Goal: Task Accomplishment & Management: Manage account settings

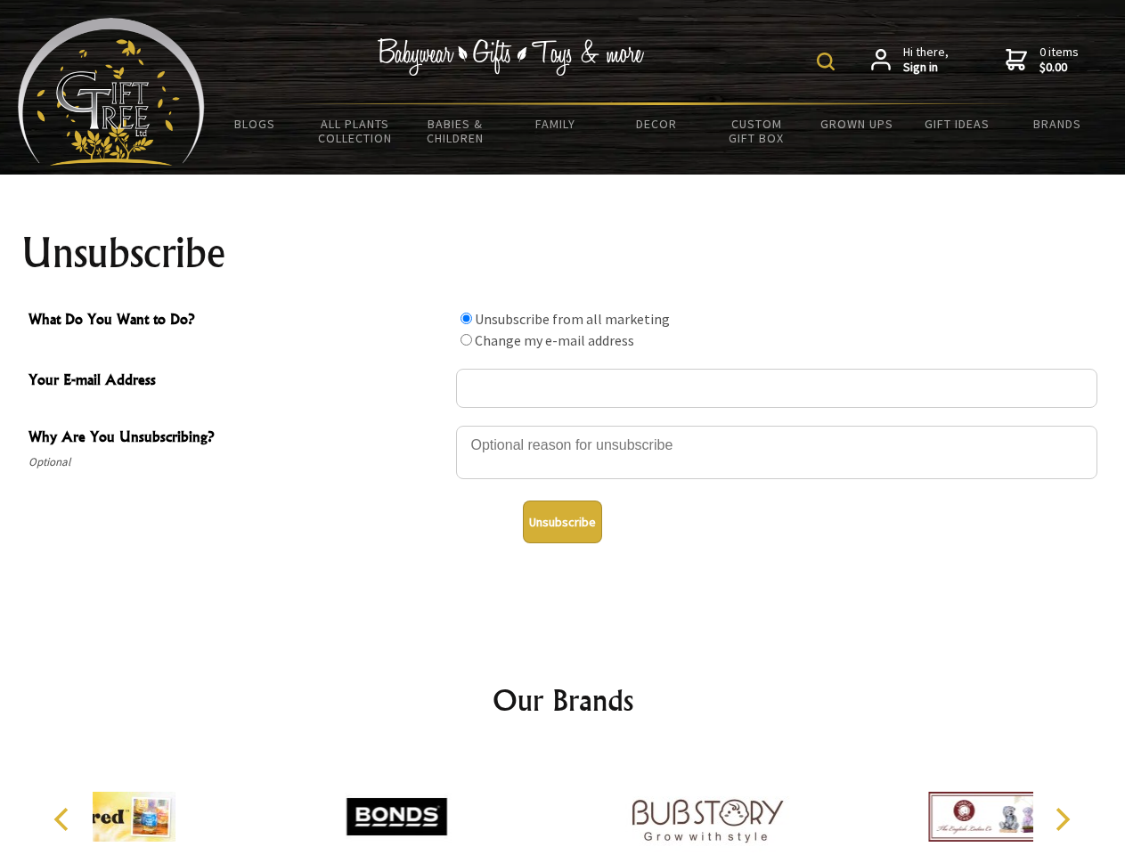
click at [828, 61] on img at bounding box center [826, 62] width 18 height 18
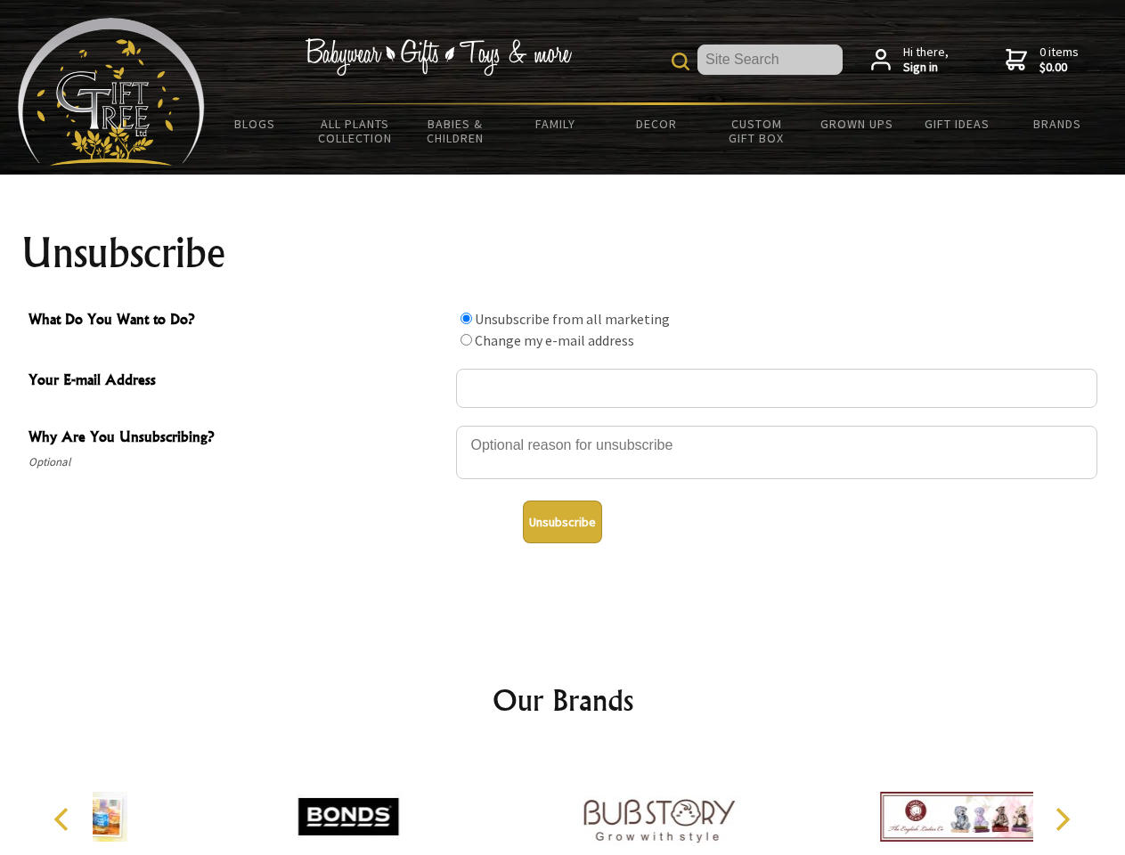
click at [563, 425] on div at bounding box center [776, 455] width 641 height 62
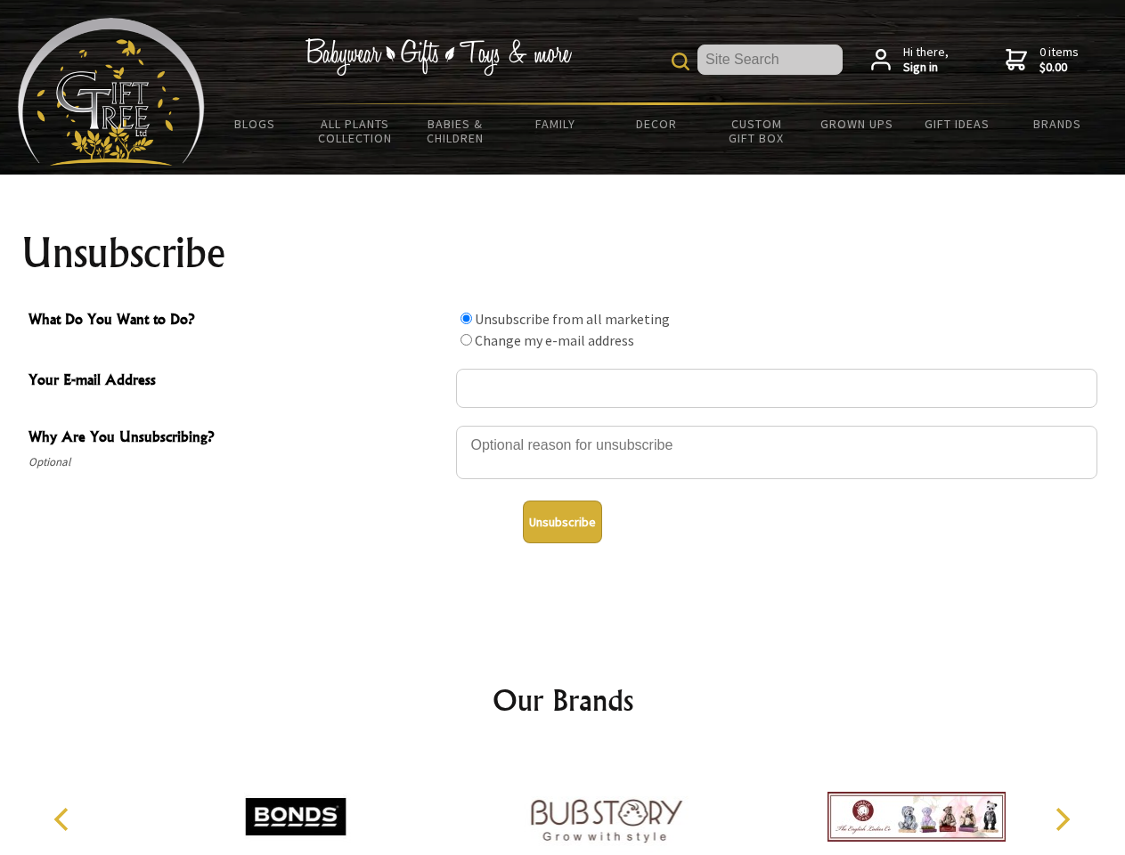
click at [466, 318] on input "What Do You Want to Do?" at bounding box center [466, 319] width 12 height 12
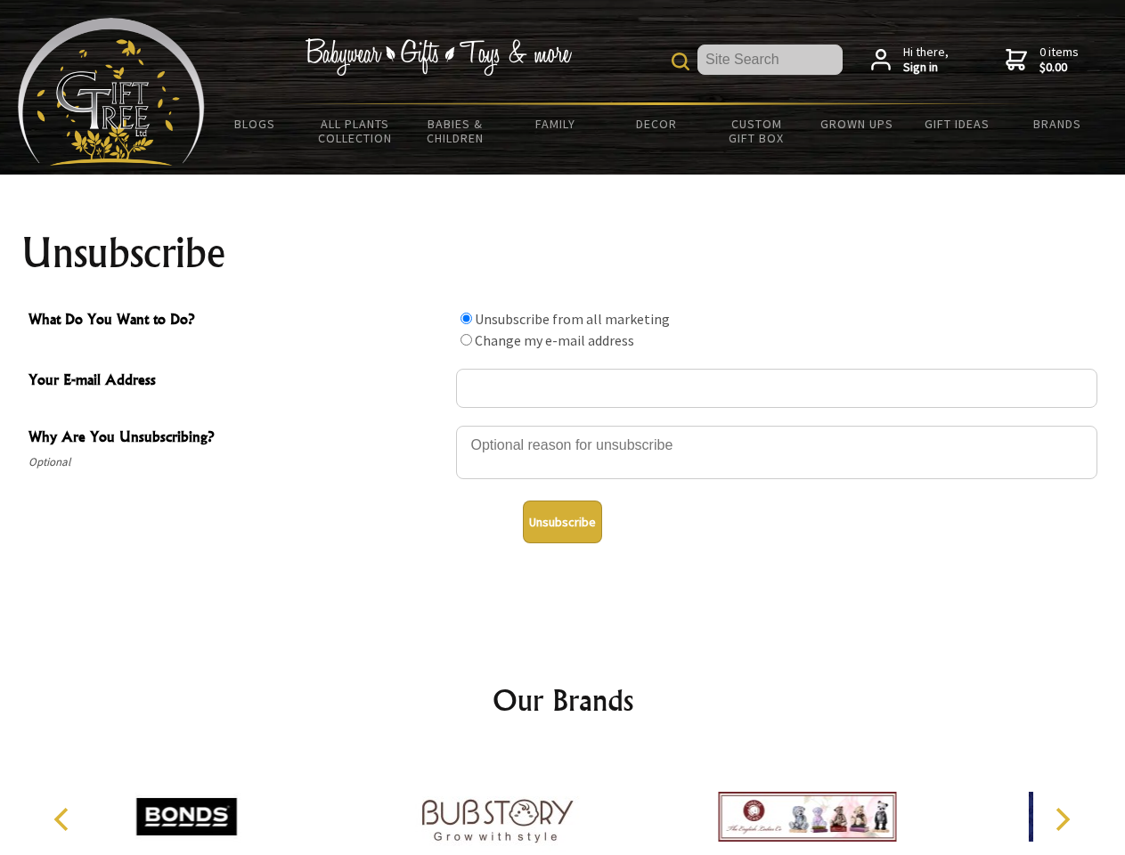
click at [466, 339] on input "What Do You Want to Do?" at bounding box center [466, 340] width 12 height 12
radio input "true"
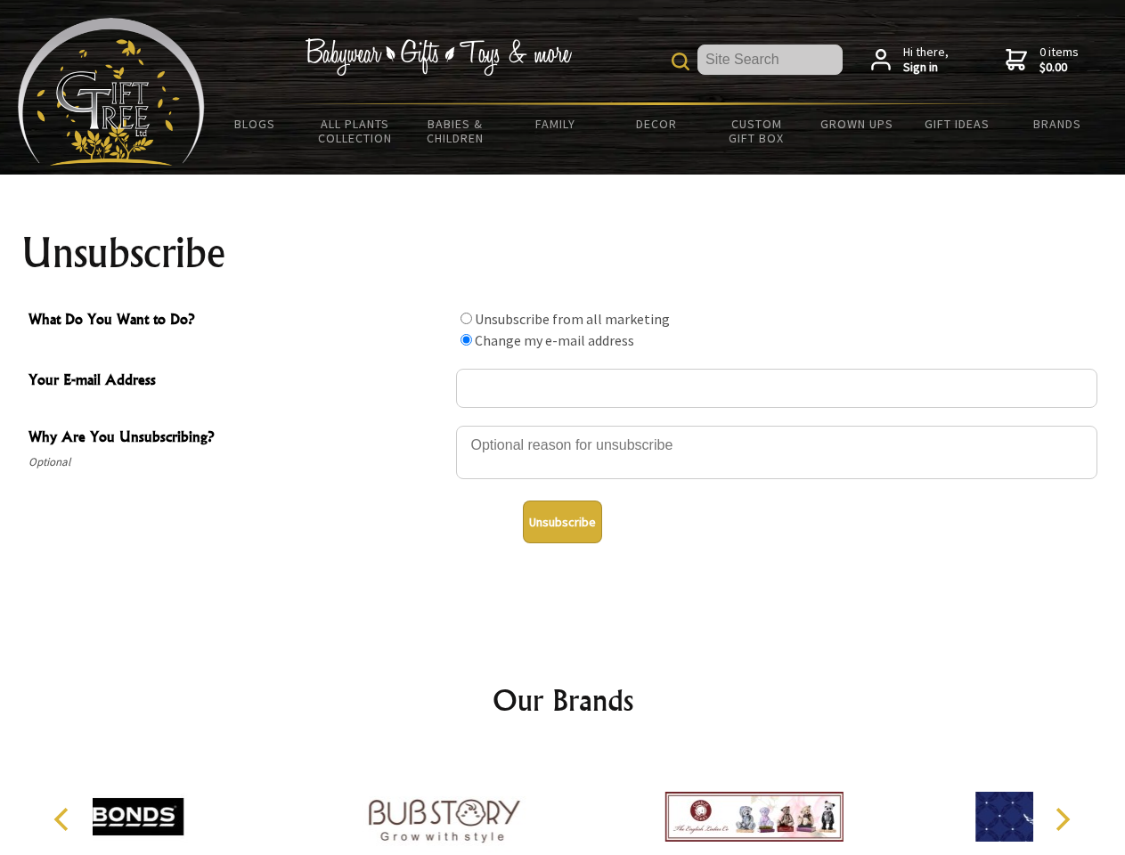
click at [562, 522] on button "Unsubscribe" at bounding box center [562, 521] width 79 height 43
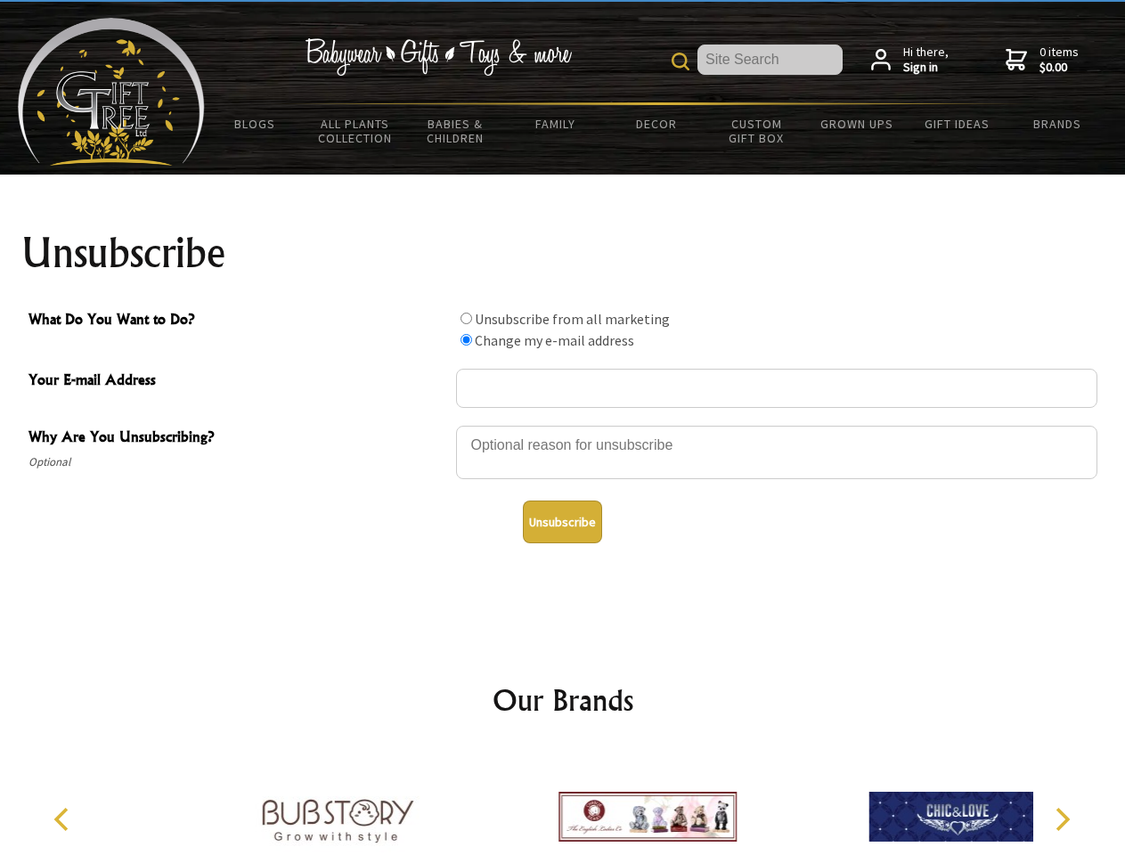
click at [563, 802] on img at bounding box center [647, 817] width 178 height 134
click at [64, 819] on icon "Previous" at bounding box center [63, 819] width 23 height 23
click at [1061, 819] on icon "Next" at bounding box center [1060, 819] width 23 height 23
